Goal: Task Accomplishment & Management: Complete application form

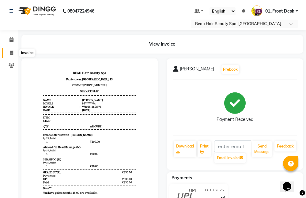
click at [13, 54] on icon at bounding box center [11, 53] width 3 height 5
select select "service"
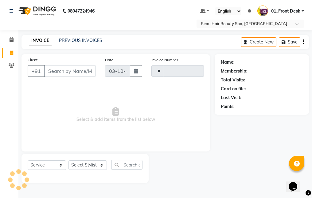
type input "2377"
select select "3470"
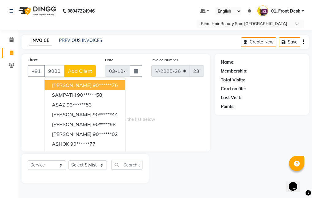
click at [117, 87] on button "[PERSON_NAME] 90******76" at bounding box center [84, 85] width 81 height 10
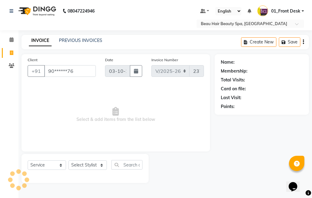
type input "90******76"
select select "1: Object"
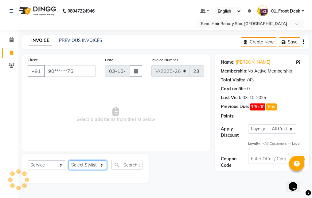
click at [89, 167] on select "Select Stylist 01_Front Desk 04_Lavanya 07_Manjushree 11_Ramesh 15_Adrish 26_Sr…" at bounding box center [87, 166] width 38 height 10
select select "75194"
click at [68, 161] on select "Select Stylist 01_Front Desk 04_Lavanya 07_Manjushree 11_Ramesh 15_Adrish 26_Sr…" at bounding box center [87, 166] width 38 height 10
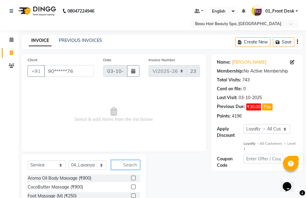
click at [130, 164] on input "text" at bounding box center [125, 165] width 29 height 10
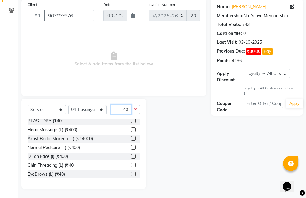
scroll to position [45, 0]
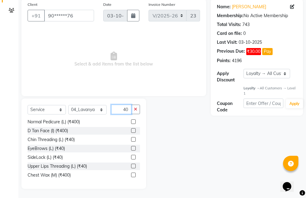
type input "40"
click at [131, 166] on label at bounding box center [133, 166] width 5 height 5
click at [131, 166] on input "checkbox" at bounding box center [133, 167] width 4 height 4
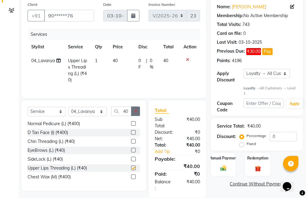
checkbox input "false"
click at [137, 113] on icon "button" at bounding box center [135, 111] width 3 height 4
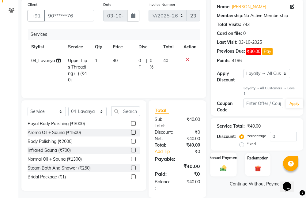
click at [225, 163] on div "Manual Payment" at bounding box center [223, 165] width 26 height 24
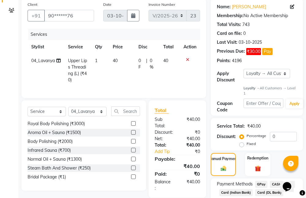
scroll to position [94, 0]
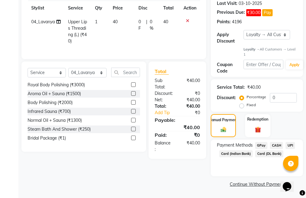
click at [275, 144] on span "CASH" at bounding box center [276, 145] width 13 height 7
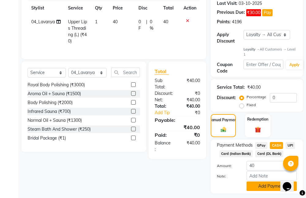
click at [263, 185] on button "Add Payment" at bounding box center [272, 187] width 50 height 10
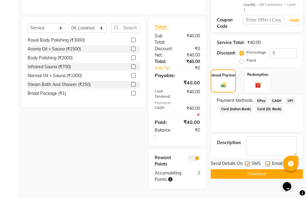
scroll to position [144, 0]
click at [258, 170] on button "Checkout" at bounding box center [257, 175] width 92 height 10
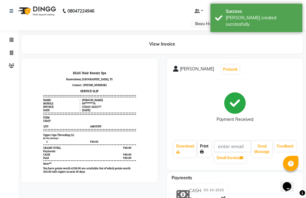
click at [206, 148] on link "Print" at bounding box center [204, 149] width 13 height 16
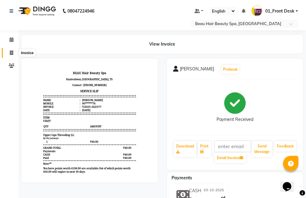
click at [14, 54] on span at bounding box center [11, 53] width 11 height 7
select select "service"
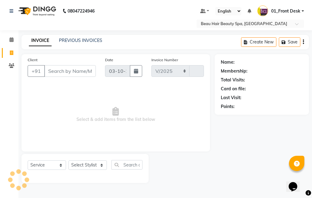
select select "3470"
type input "2378"
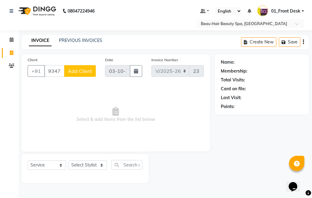
type input "9347858501"
click at [88, 70] on span "Add Client" at bounding box center [80, 71] width 24 height 6
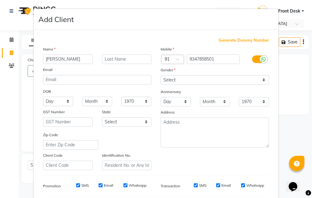
type input "[PERSON_NAME]"
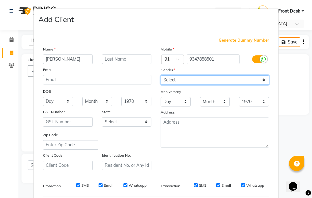
click at [205, 81] on select "Select [DEMOGRAPHIC_DATA] [DEMOGRAPHIC_DATA] Other Prefer Not To Say" at bounding box center [214, 80] width 108 height 10
select select "[DEMOGRAPHIC_DATA]"
click at [160, 75] on select "Select [DEMOGRAPHIC_DATA] [DEMOGRAPHIC_DATA] Other Prefer Not To Say" at bounding box center [214, 80] width 108 height 10
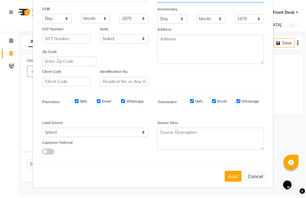
scroll to position [85, 0]
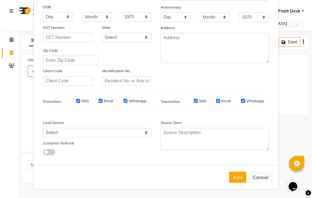
click at [234, 179] on button "Add" at bounding box center [237, 177] width 17 height 11
type input "93******01"
select select
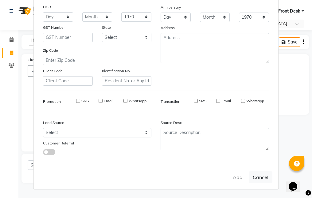
select select
checkbox input "false"
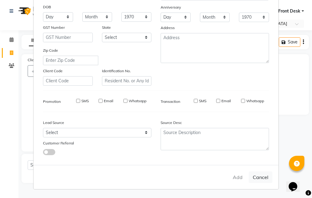
checkbox input "false"
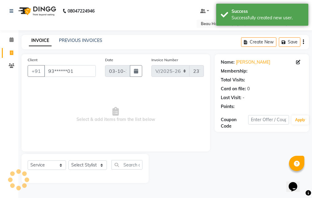
select select "1: Object"
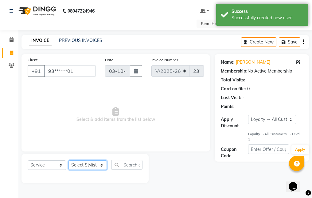
click at [84, 162] on select "Select Stylist 01_Front Desk 04_Lavanya 07_Manjushree 11_Ramesh 15_Adrish 26_Sr…" at bounding box center [87, 166] width 38 height 10
select select "15615"
click at [68, 161] on select "Select Stylist 01_Front Desk 04_Lavanya 07_Manjushree 11_Ramesh 15_Adrish 26_Sr…" at bounding box center [87, 166] width 38 height 10
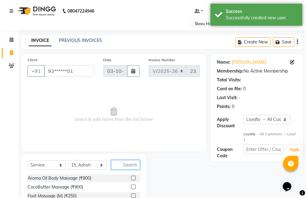
click at [129, 161] on input "text" at bounding box center [125, 165] width 29 height 10
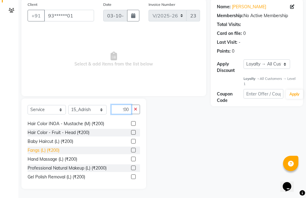
scroll to position [92, 0]
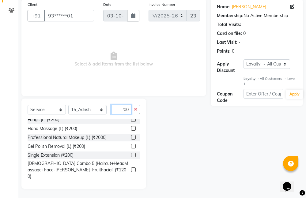
type input "200"
click at [131, 183] on label at bounding box center [133, 185] width 5 height 5
click at [131, 183] on input "checkbox" at bounding box center [133, 185] width 4 height 4
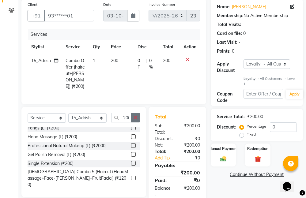
checkbox input "false"
click at [137, 117] on icon "button" at bounding box center [135, 118] width 3 height 4
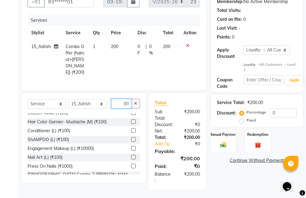
scroll to position [61, 0]
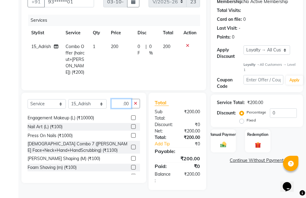
type input "100"
click at [131, 167] on label at bounding box center [133, 167] width 5 height 5
click at [131, 167] on input "checkbox" at bounding box center [133, 168] width 4 height 4
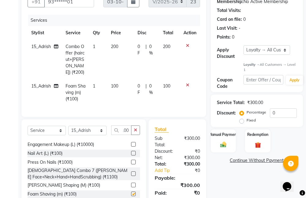
scroll to position [0, 0]
checkbox input "false"
click at [135, 128] on icon "button" at bounding box center [135, 130] width 3 height 4
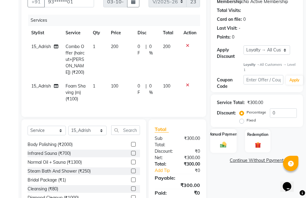
click at [219, 143] on img at bounding box center [223, 144] width 10 height 7
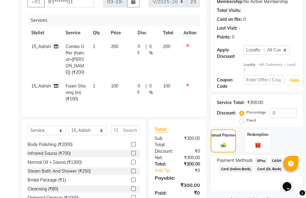
scroll to position [96, 0]
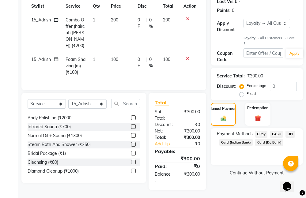
click at [280, 135] on span "CASH" at bounding box center [276, 134] width 13 height 7
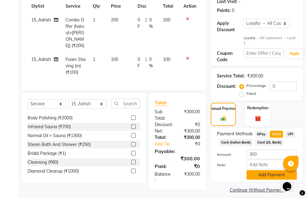
click at [258, 174] on button "Add Payment" at bounding box center [272, 176] width 50 height 10
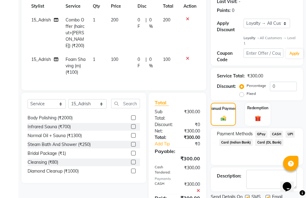
scroll to position [178, 0]
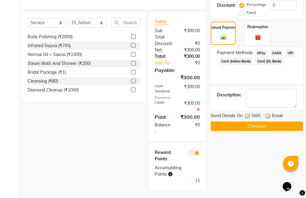
click at [246, 125] on button "Checkout" at bounding box center [257, 127] width 92 height 10
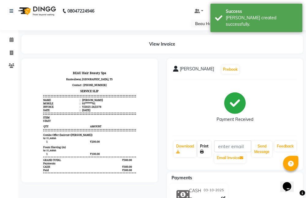
click at [204, 146] on link "Print" at bounding box center [204, 149] width 13 height 16
